Goal: Task Accomplishment & Management: Manage account settings

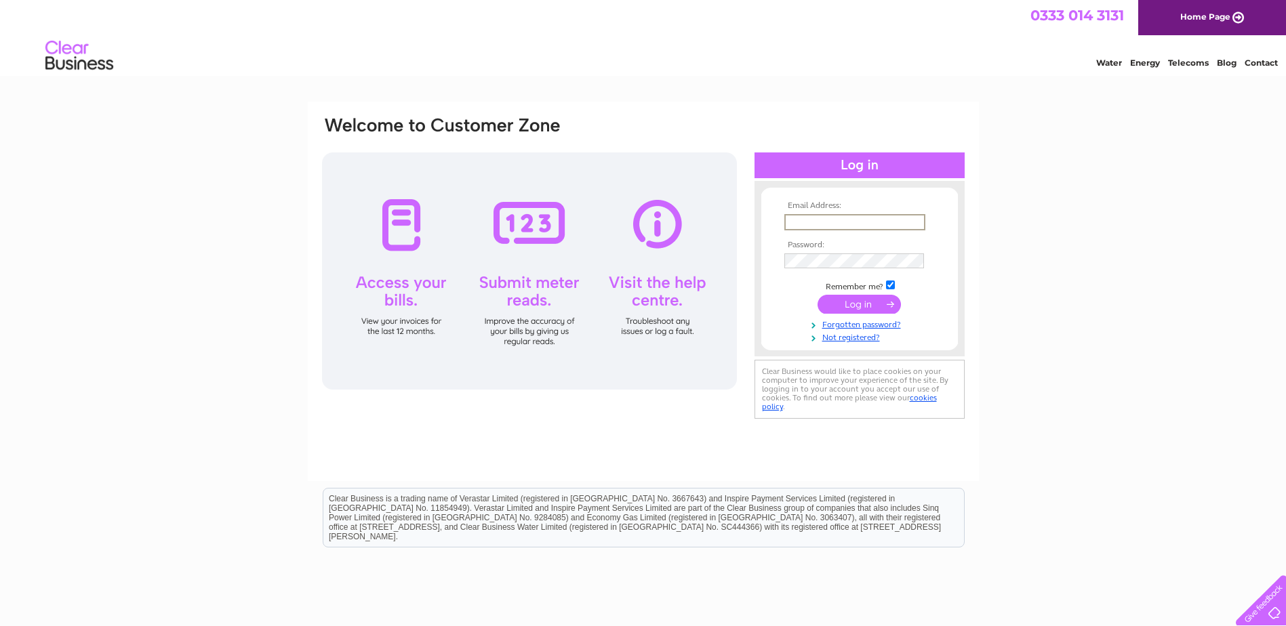
click at [857, 222] on input "text" at bounding box center [854, 222] width 141 height 16
paste input "Kirsty.wright@ttgeurope.com"
type input "Kirsty.wright@ttgeurope.com"
click at [863, 306] on input "submit" at bounding box center [858, 302] width 83 height 19
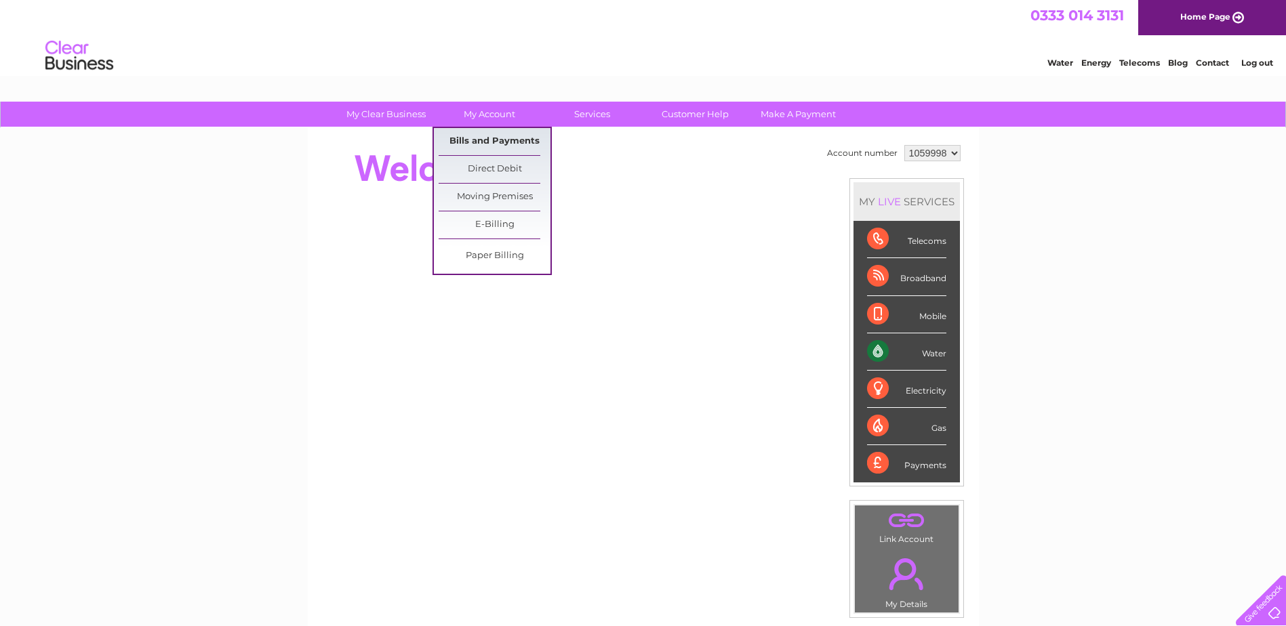
click at [482, 140] on link "Bills and Payments" at bounding box center [494, 141] width 112 height 27
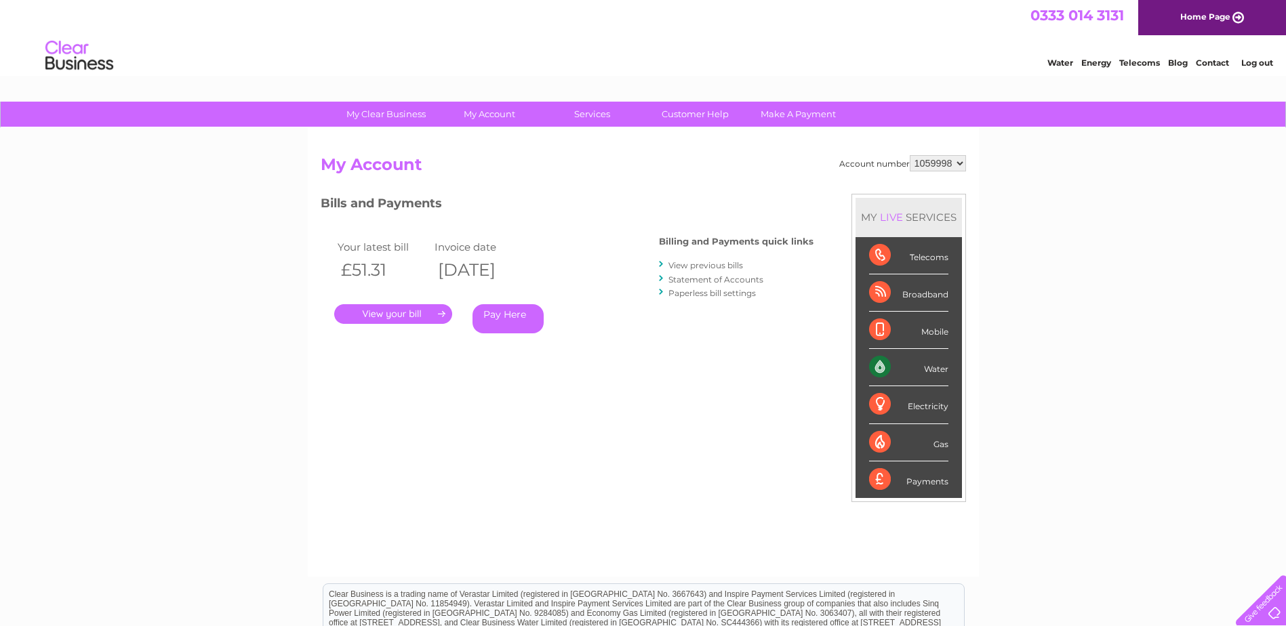
click at [398, 308] on link "." at bounding box center [393, 314] width 118 height 20
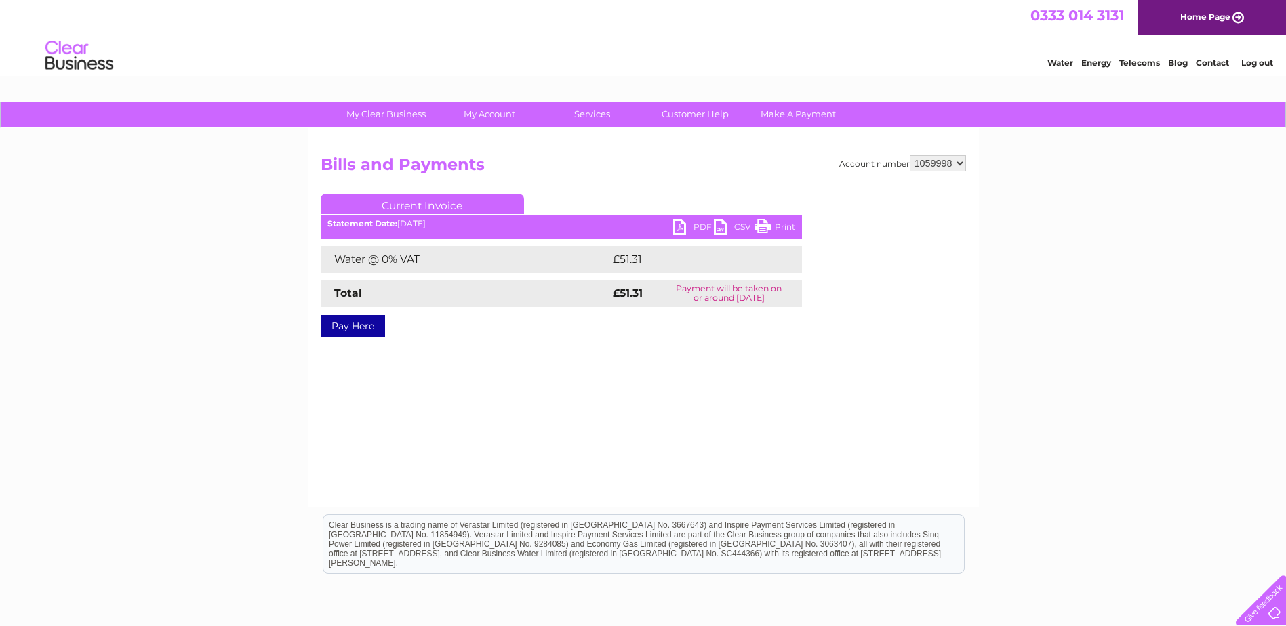
click at [683, 223] on link "PDF" at bounding box center [693, 229] width 41 height 20
